Goal: Transaction & Acquisition: Purchase product/service

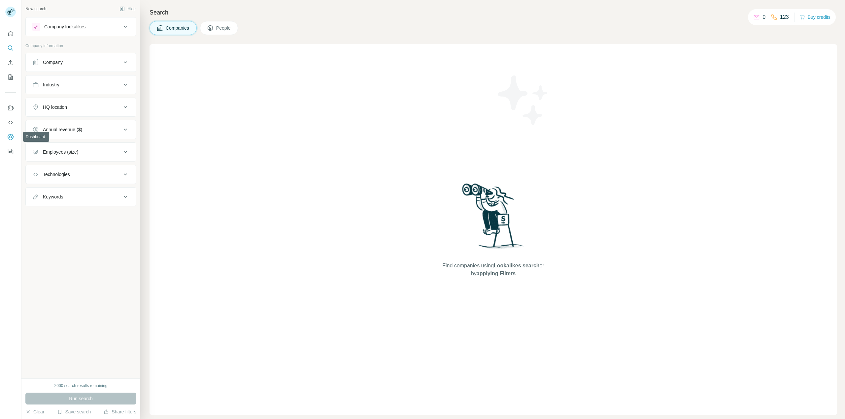
click at [9, 139] on icon "Dashboard" at bounding box center [10, 137] width 7 height 7
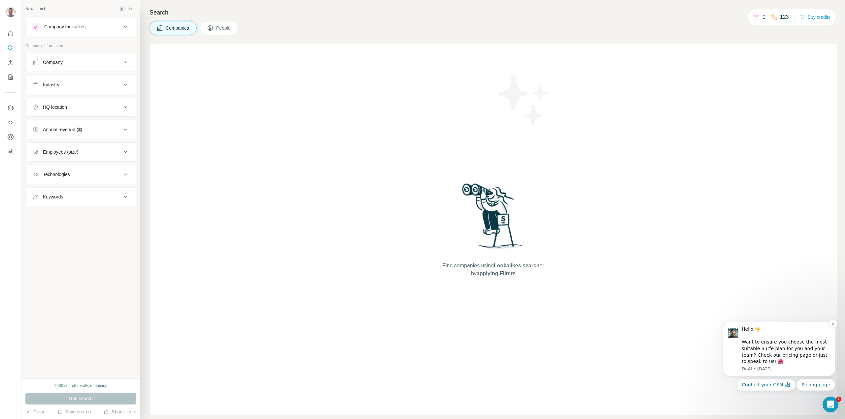
click at [802, 355] on div "Hello ☀️ Want to ensure you choose the most suitable Surfe plan for you and you…" at bounding box center [785, 345] width 88 height 39
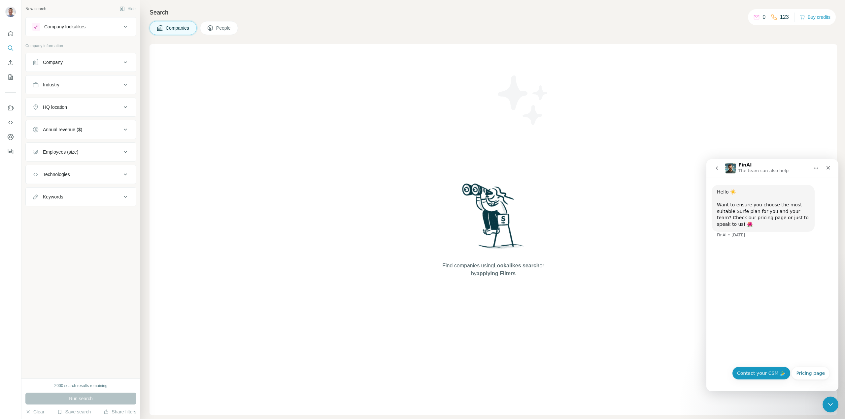
click at [769, 375] on button "Contact your CSM 🏄‍♂️" at bounding box center [761, 373] width 58 height 13
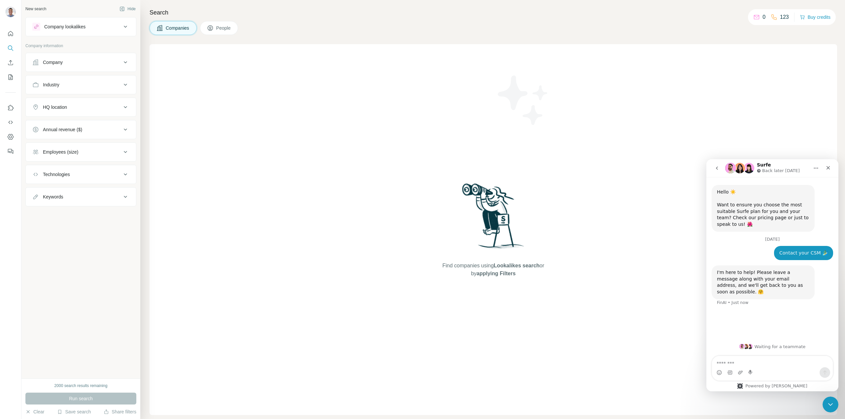
click at [759, 362] on textarea "Message…" at bounding box center [772, 361] width 121 height 11
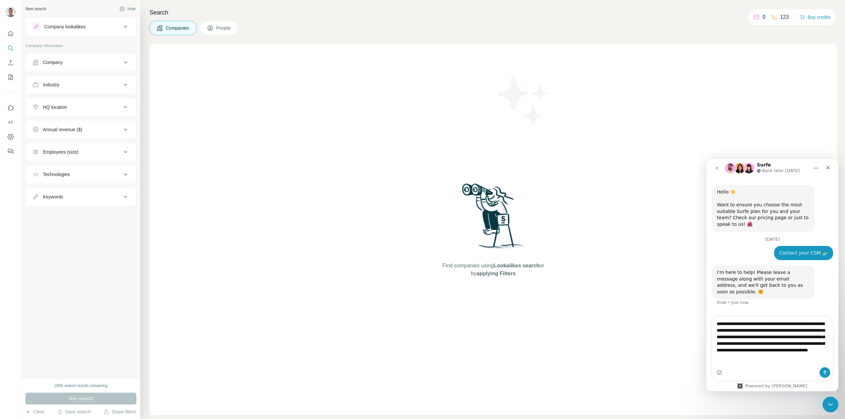
scroll to position [2, 0]
type textarea "**********"
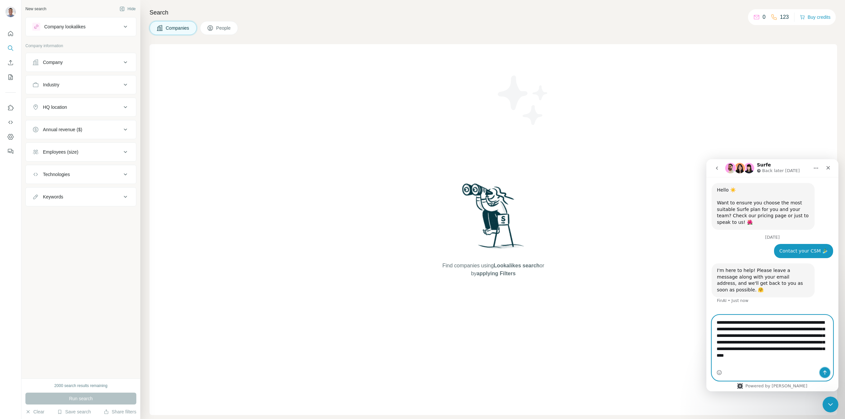
click at [822, 372] on button "Send a message…" at bounding box center [824, 373] width 11 height 11
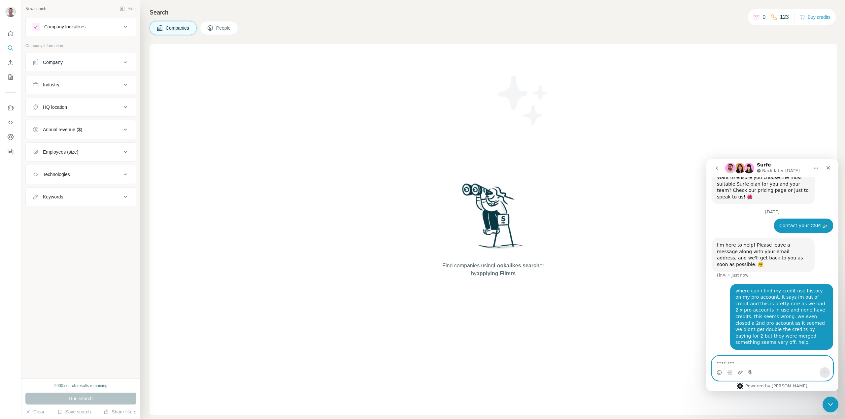
click at [772, 361] on textarea "Message…" at bounding box center [772, 361] width 121 height 11
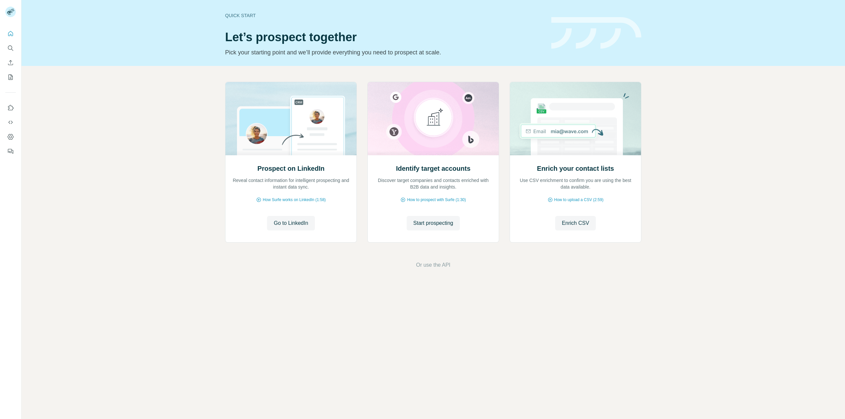
drag, startPoint x: 0, startPoint y: 0, endPoint x: 156, endPoint y: 155, distance: 219.8
click at [156, 155] on div "Prospect on LinkedIn Reveal contact information for intelligent prospecting and…" at bounding box center [432, 175] width 823 height 219
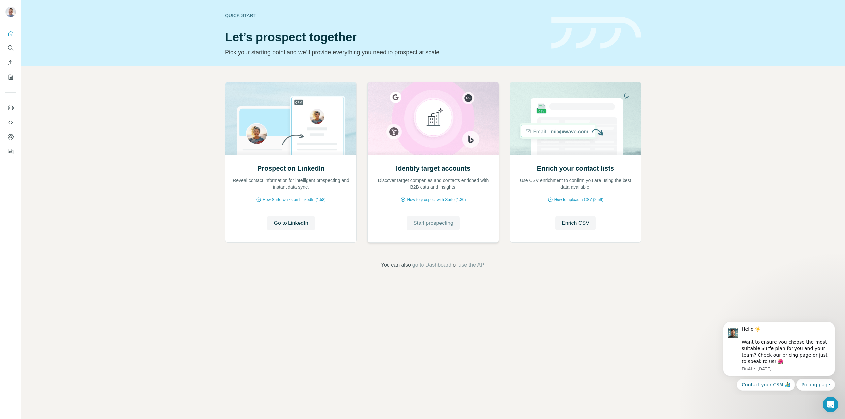
click at [447, 225] on span "Start prospecting" at bounding box center [433, 223] width 40 height 8
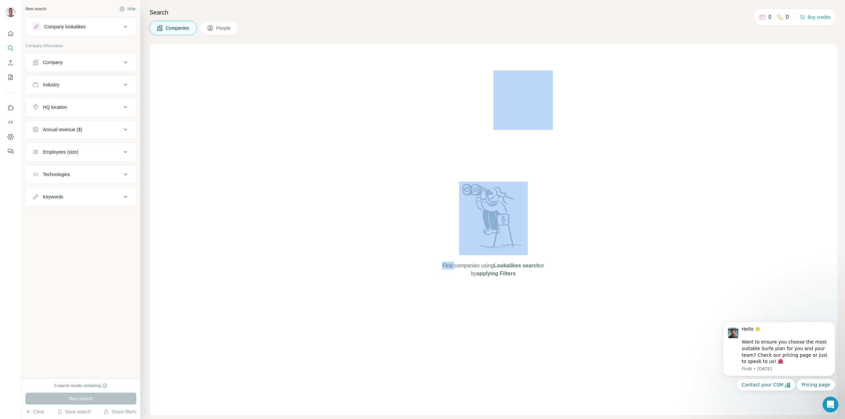
click at [445, 226] on div "Find companies using Lookalikes search or by applying Filters" at bounding box center [493, 229] width 119 height 371
click at [284, 204] on div "Find companies using Lookalikes search or by applying Filters" at bounding box center [492, 229] width 687 height 371
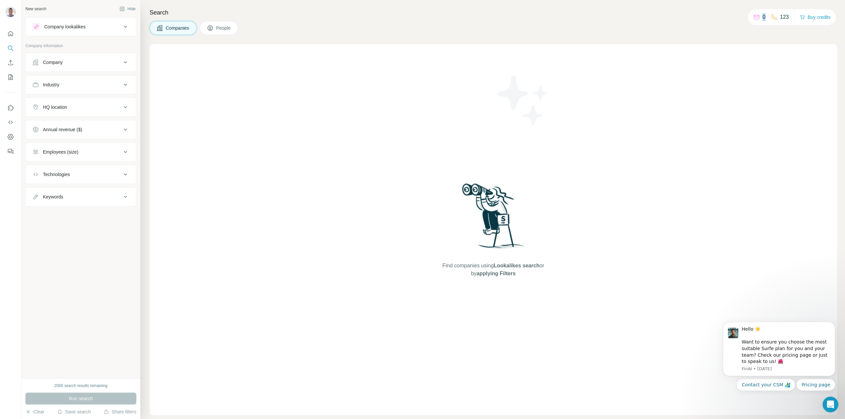
drag, startPoint x: 757, startPoint y: 15, endPoint x: 761, endPoint y: 16, distance: 4.0
click at [761, 16] on div "0" at bounding box center [759, 17] width 12 height 8
click at [818, 16] on button "Buy credits" at bounding box center [814, 17] width 31 height 9
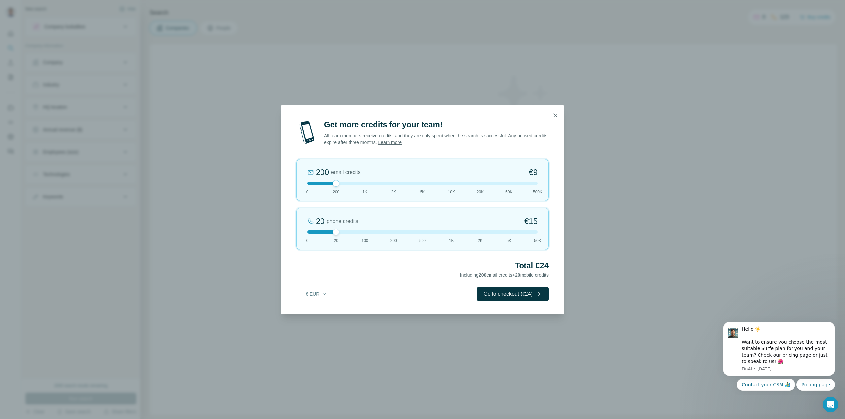
drag, startPoint x: 326, startPoint y: 232, endPoint x: 211, endPoint y: 234, distance: 114.8
click at [179, 219] on div "Get more credits for your team! All team members receive credits, and they are …" at bounding box center [422, 209] width 845 height 419
click at [512, 292] on button "Go to checkout (€9)" at bounding box center [513, 294] width 69 height 15
